Goal: Communication & Community: Answer question/provide support

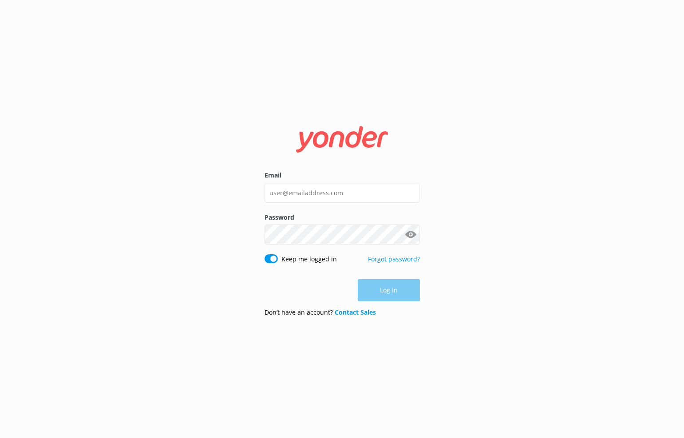
click at [341, 183] on div "Email" at bounding box center [342, 192] width 155 height 42
click at [342, 184] on input "Email" at bounding box center [342, 193] width 155 height 20
type input "[PERSON_NAME]"
click at [0, 438] on com-1password-button at bounding box center [0, 438] width 0 height 0
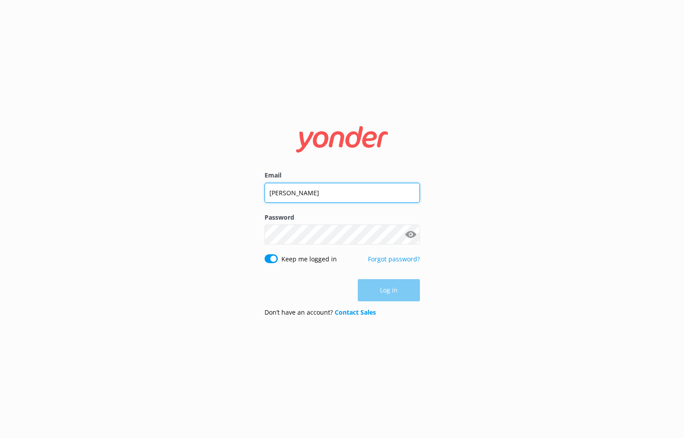
click at [0, 438] on com-1password-button at bounding box center [0, 438] width 0 height 0
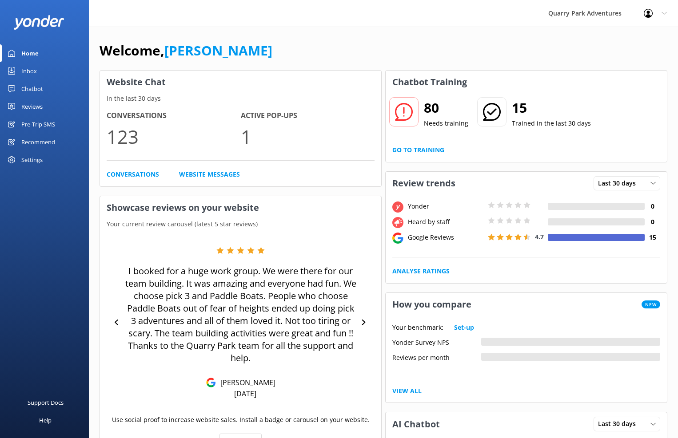
click at [32, 88] on div "Chatbot" at bounding box center [32, 89] width 22 height 18
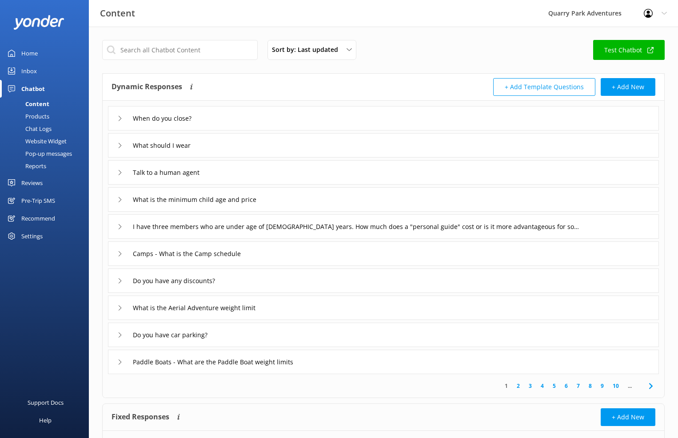
click at [34, 128] on div "Chat Logs" at bounding box center [28, 129] width 46 height 12
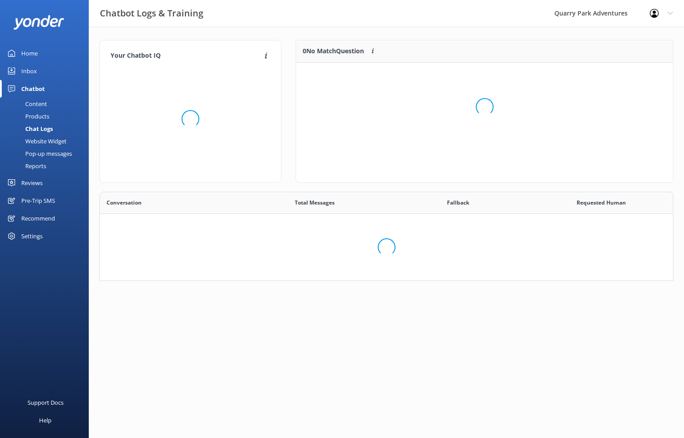
scroll to position [305, 560]
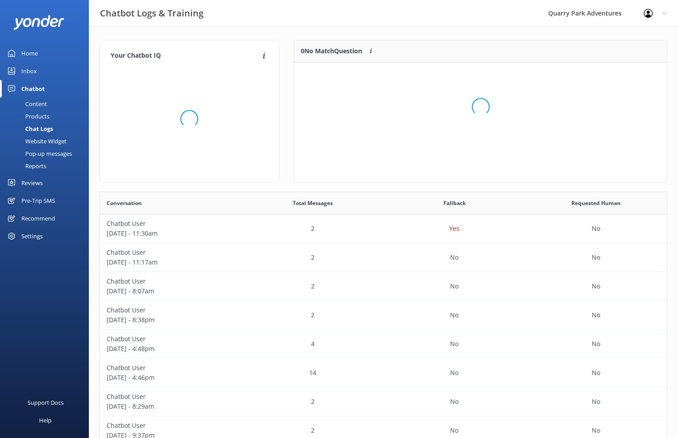
click at [32, 69] on div "Inbox" at bounding box center [29, 71] width 16 height 18
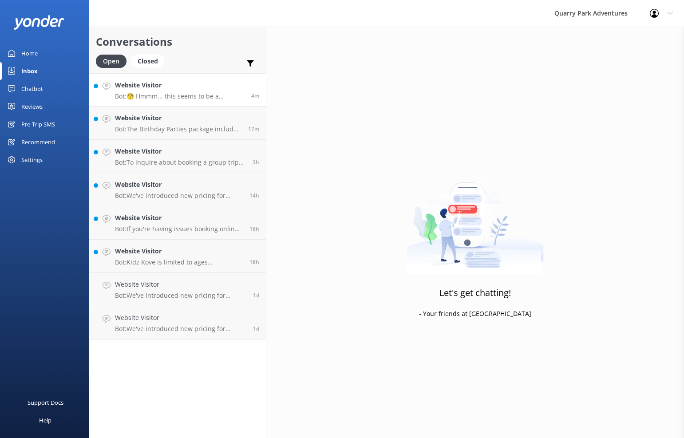
click at [194, 82] on h4 "Website Visitor" at bounding box center [180, 85] width 130 height 10
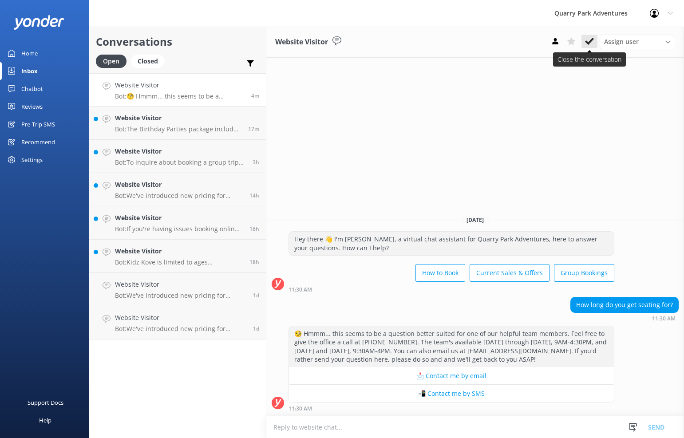
click at [585, 41] on icon at bounding box center [589, 41] width 9 height 9
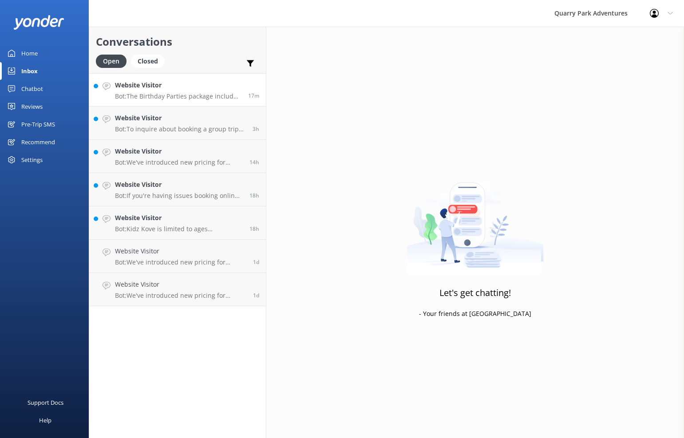
click at [185, 87] on h4 "Website Visitor" at bounding box center [178, 85] width 127 height 10
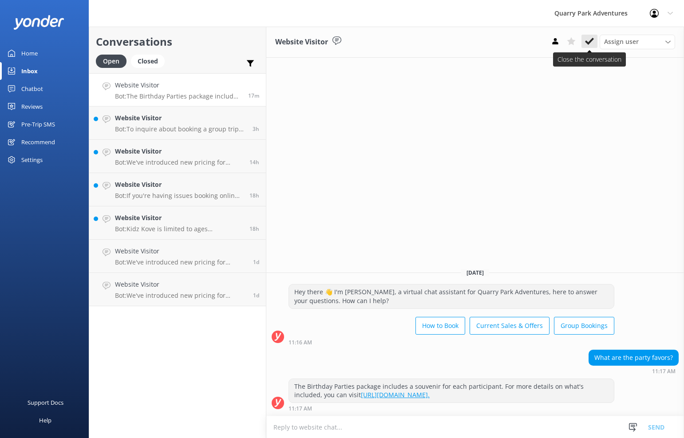
click at [590, 45] on icon at bounding box center [589, 41] width 9 height 9
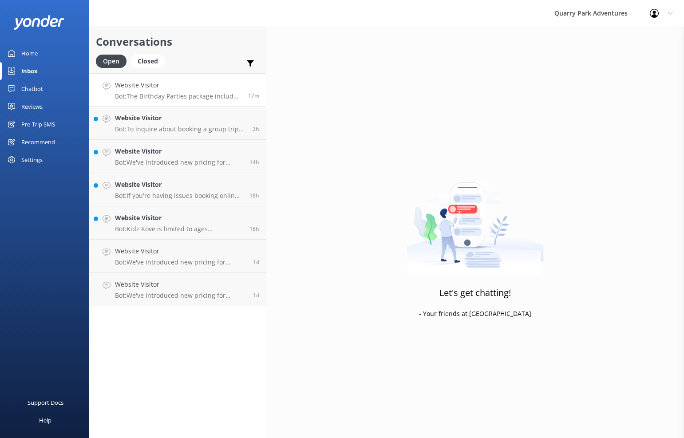
click at [204, 98] on p "Bot: The Birthday Parties package includes a souvenir for each participant. For…" at bounding box center [178, 96] width 127 height 8
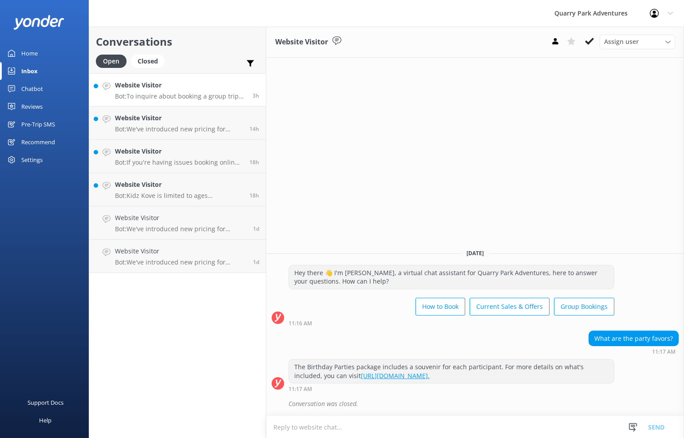
click at [183, 88] on h4 "Website Visitor" at bounding box center [180, 85] width 131 height 10
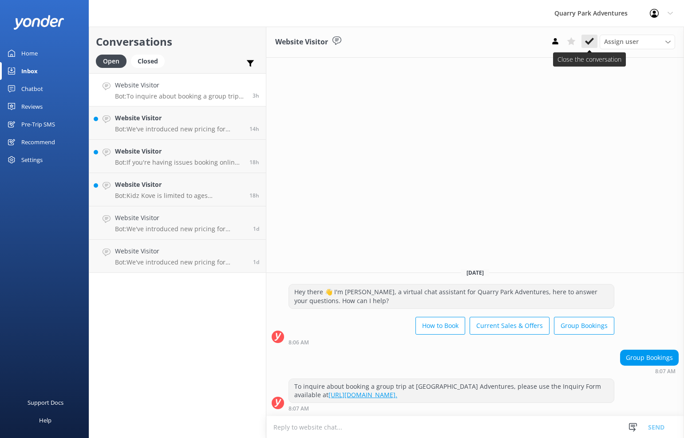
click at [589, 44] on icon at bounding box center [589, 41] width 9 height 9
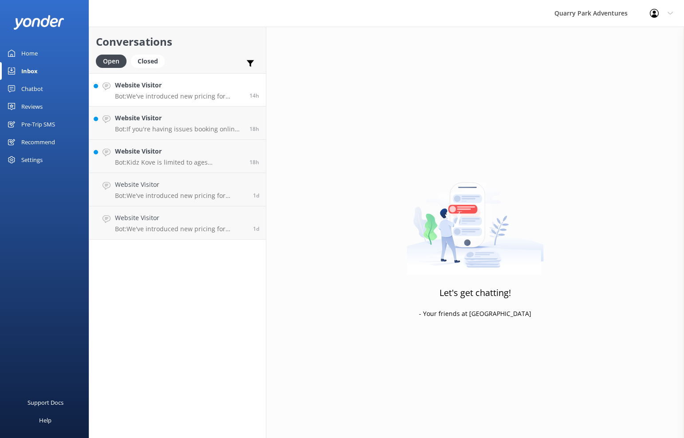
click at [197, 85] on h4 "Website Visitor" at bounding box center [179, 85] width 128 height 10
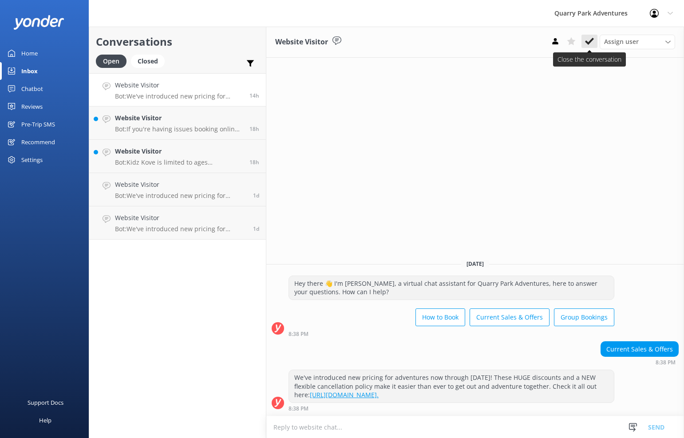
click at [589, 44] on icon at bounding box center [589, 41] width 9 height 9
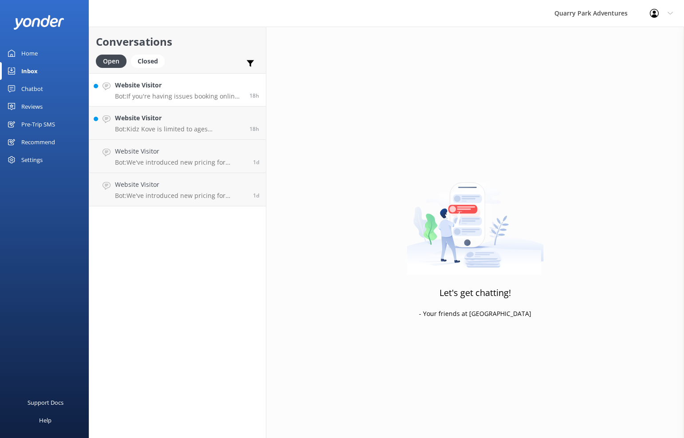
click at [193, 102] on link "Website Visitor Bot: If you're having issues booking online, please contact the…" at bounding box center [177, 89] width 177 height 33
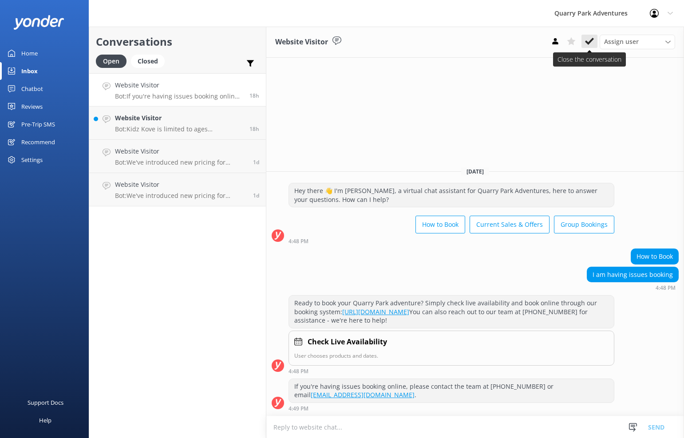
click at [593, 41] on icon at bounding box center [589, 41] width 9 height 9
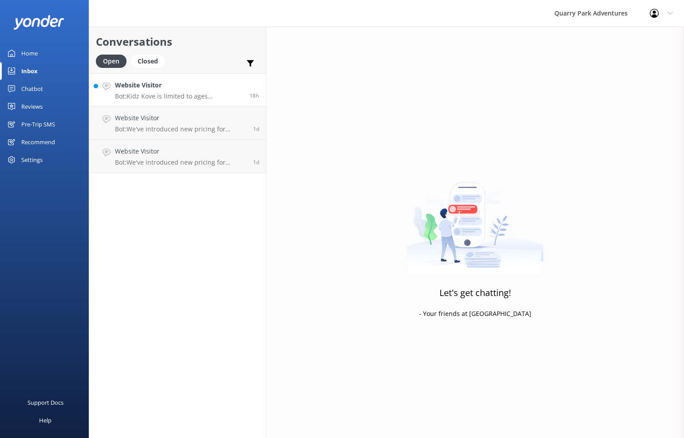
click at [159, 98] on p "Bot: Kidz Kove is limited to ages 3-13, and children must be at least 3 years o…" at bounding box center [179, 96] width 128 height 8
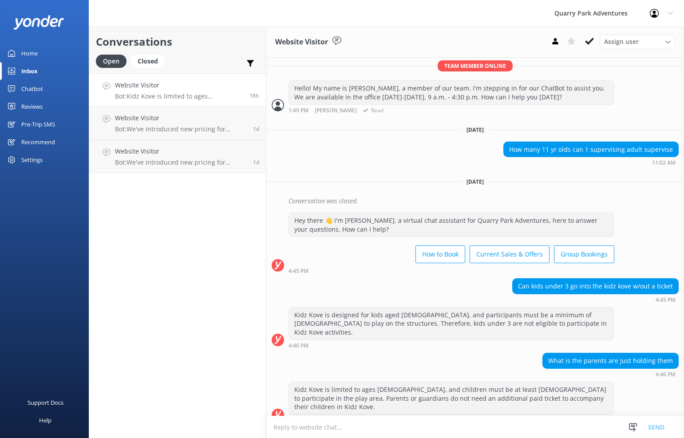
scroll to position [617, 0]
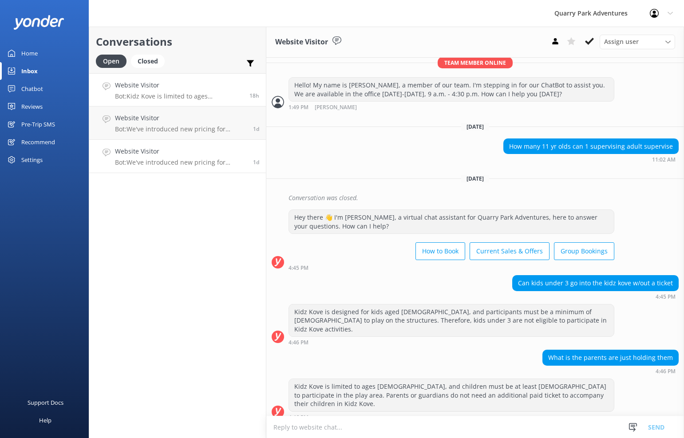
click at [178, 156] on h4 "Website Visitor" at bounding box center [180, 152] width 131 height 10
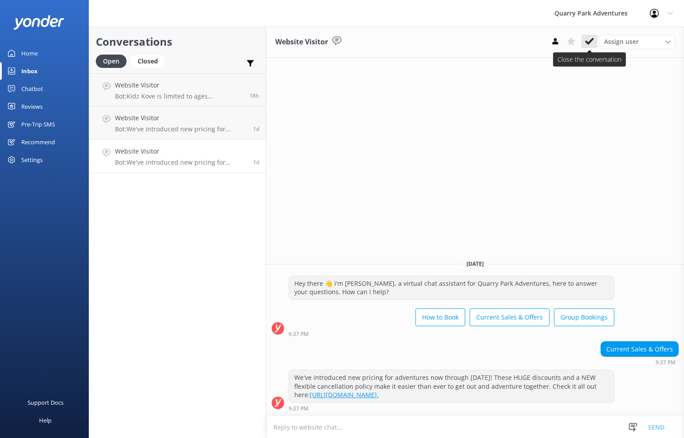
click at [585, 40] on icon at bounding box center [589, 41] width 9 height 9
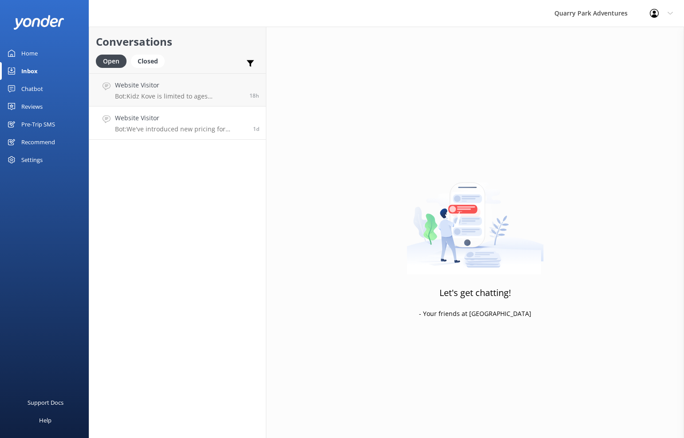
click at [168, 125] on p "Bot: We've introduced new pricing for adventures now through Dec. 31, 2025! The…" at bounding box center [180, 129] width 131 height 8
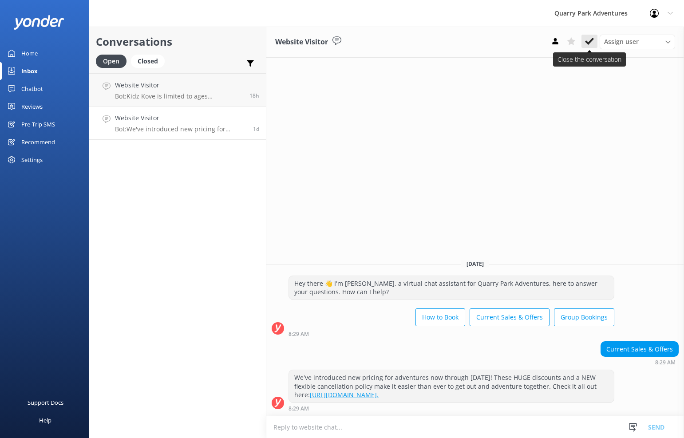
click at [590, 40] on icon at bounding box center [589, 41] width 9 height 9
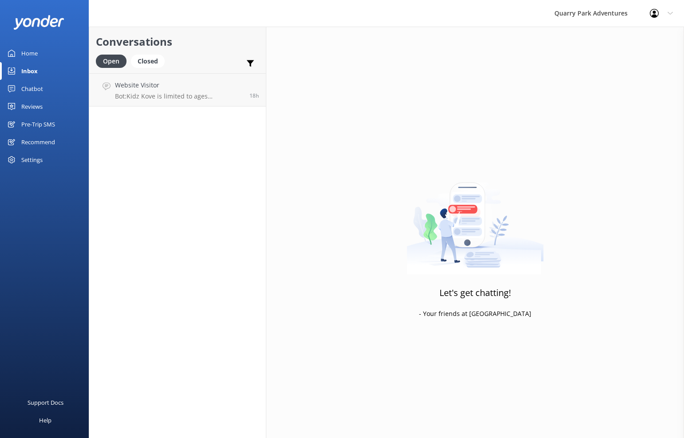
click at [45, 65] on link "Inbox" at bounding box center [44, 71] width 89 height 18
click at [48, 68] on link "Inbox" at bounding box center [44, 71] width 89 height 18
click at [155, 85] on h4 "Website Visitor" at bounding box center [179, 85] width 128 height 10
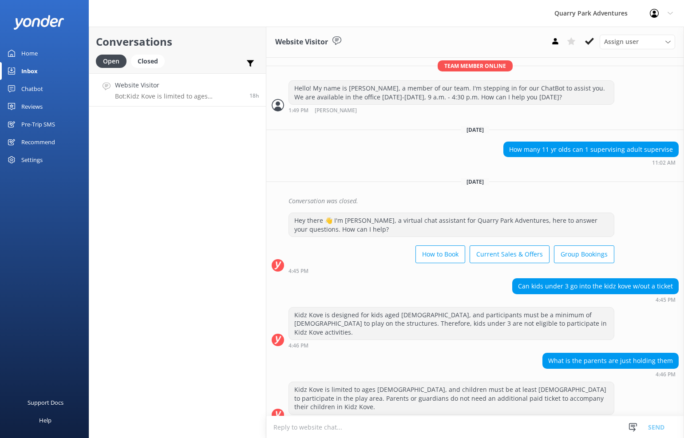
scroll to position [617, 0]
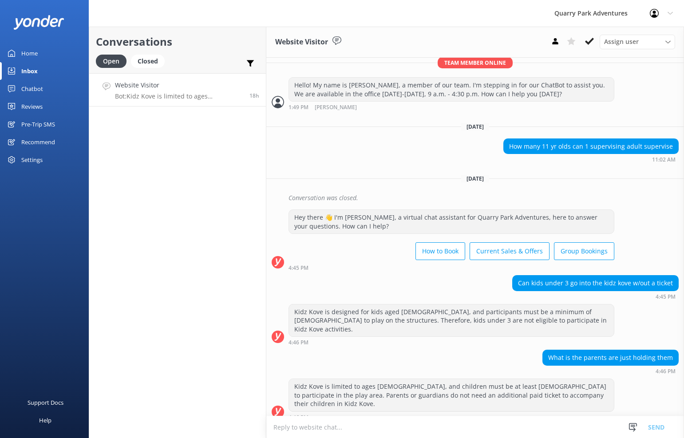
click at [27, 161] on div "Settings" at bounding box center [31, 160] width 21 height 18
